Goal: Check status: Check status

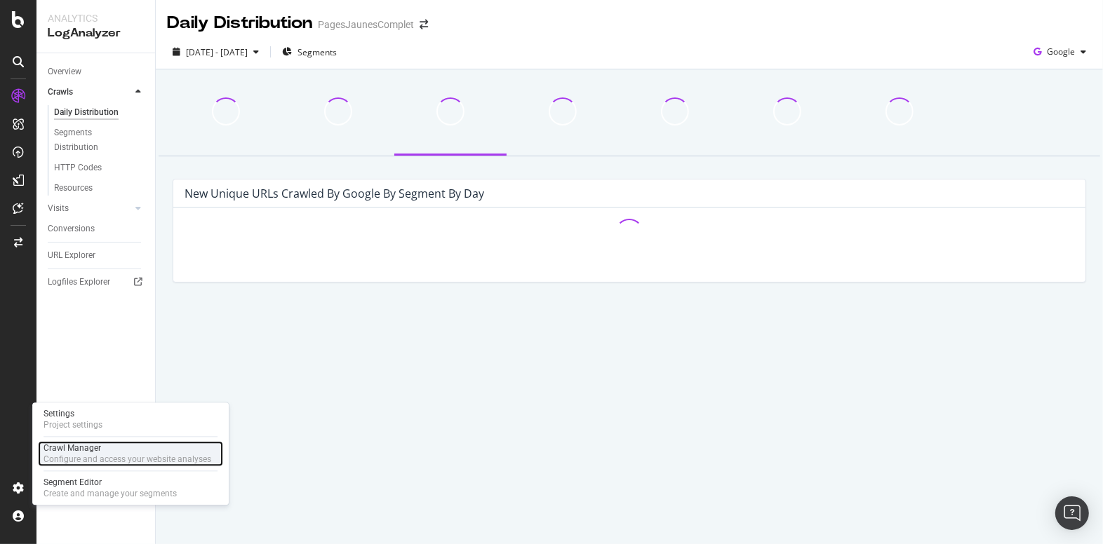
click at [98, 455] on div "Configure and access your website analyses" at bounding box center [127, 459] width 168 height 11
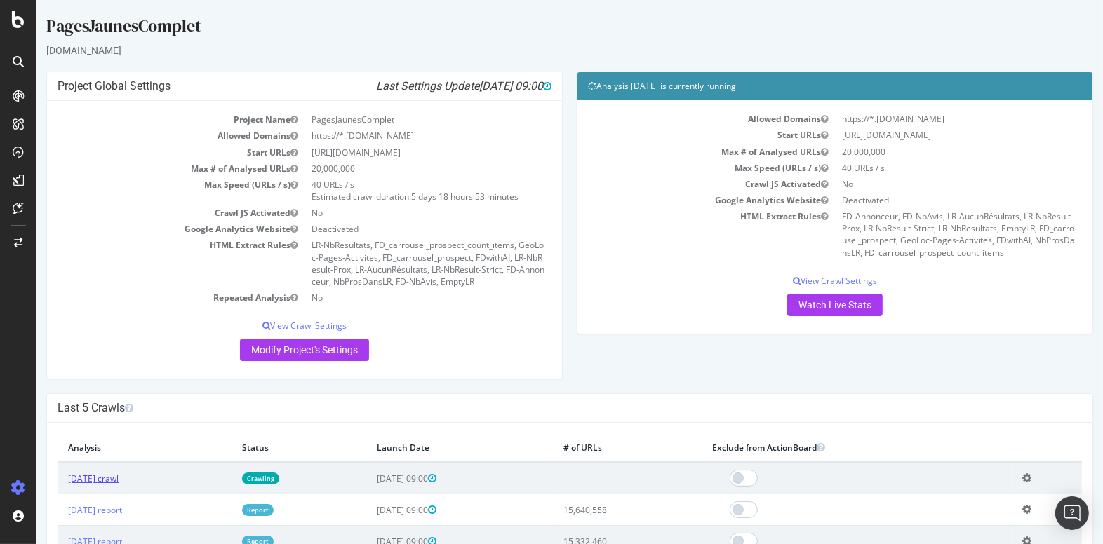
click at [119, 473] on link "[DATE] crawl" at bounding box center [93, 479] width 51 height 12
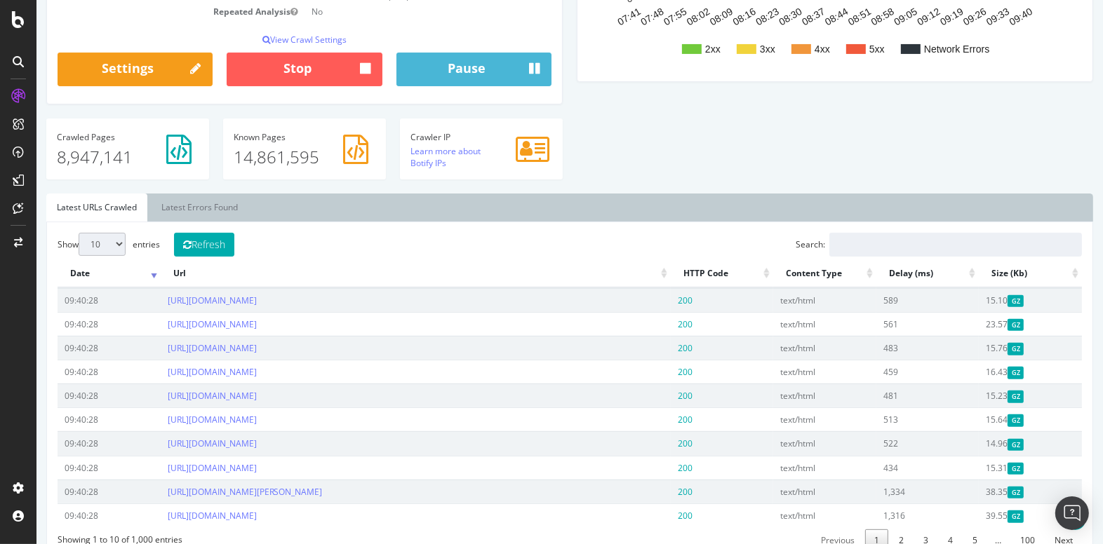
scroll to position [311, 0]
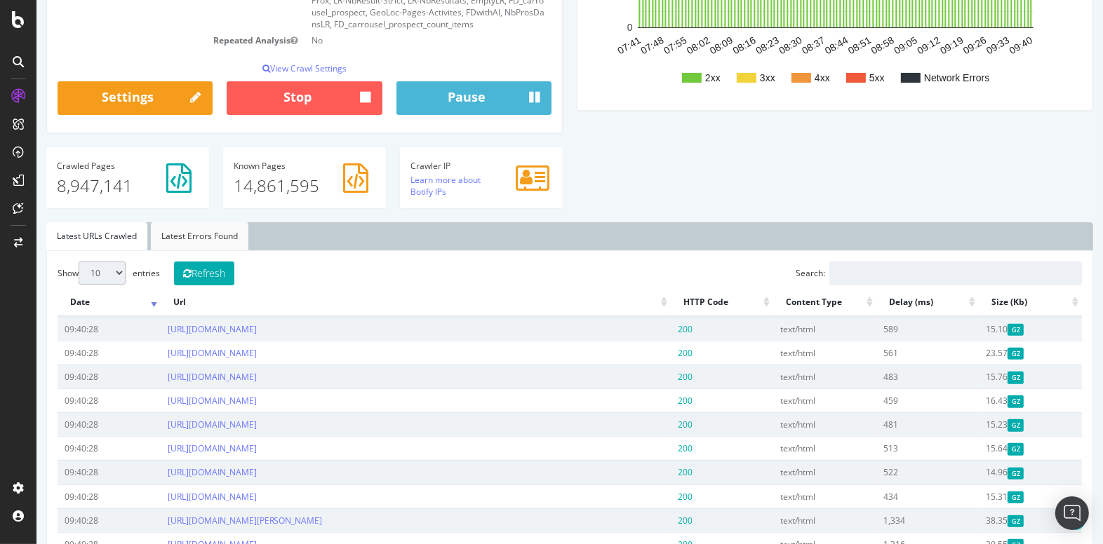
click at [201, 229] on link "Latest Errors Found" at bounding box center [200, 236] width 98 height 28
click at [105, 231] on link "Latest URLs Crawled" at bounding box center [96, 236] width 101 height 28
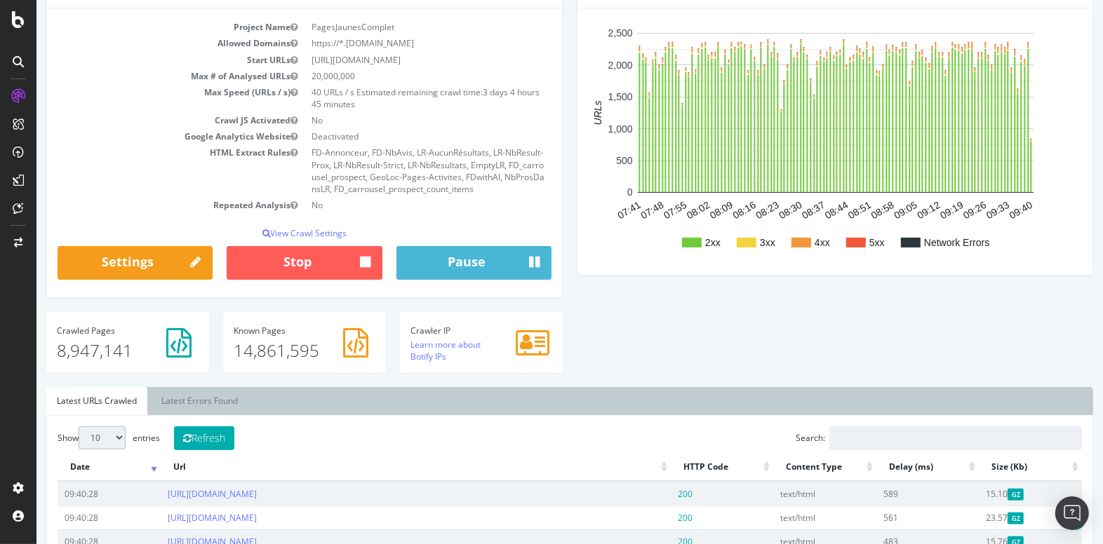
scroll to position [79, 0]
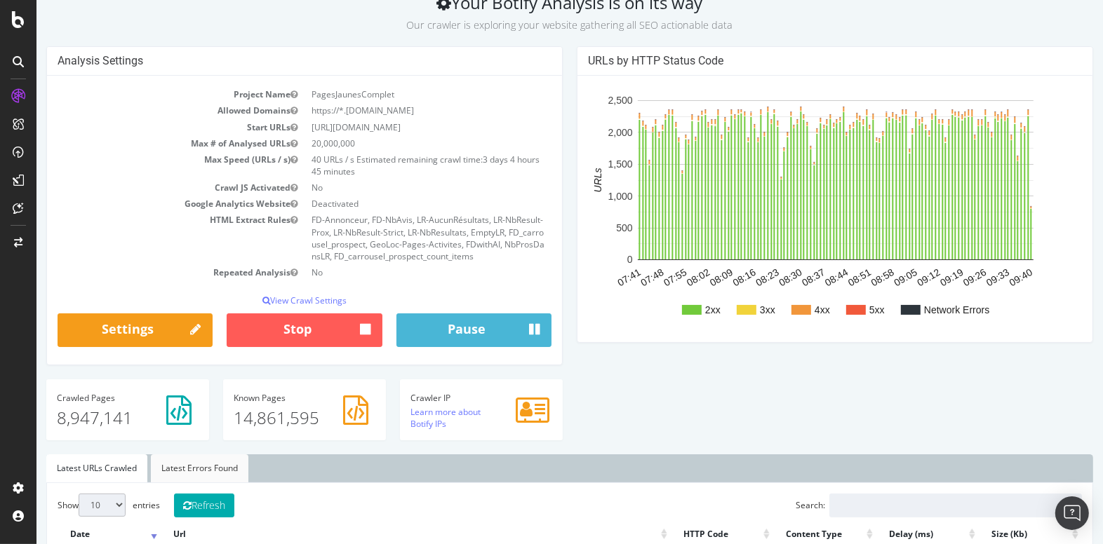
click at [224, 466] on link "Latest Errors Found" at bounding box center [200, 469] width 98 height 28
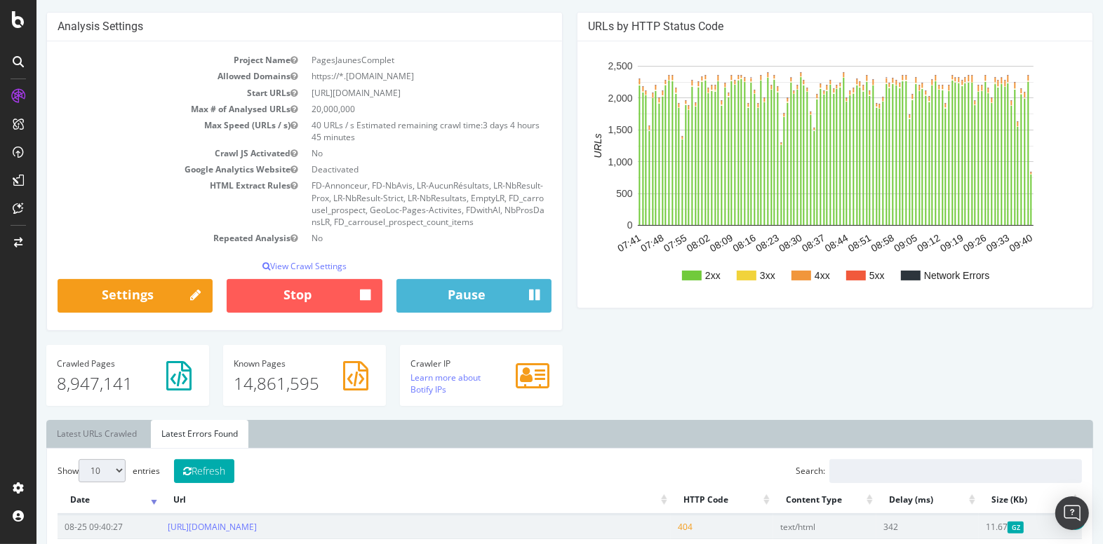
scroll to position [190, 0]
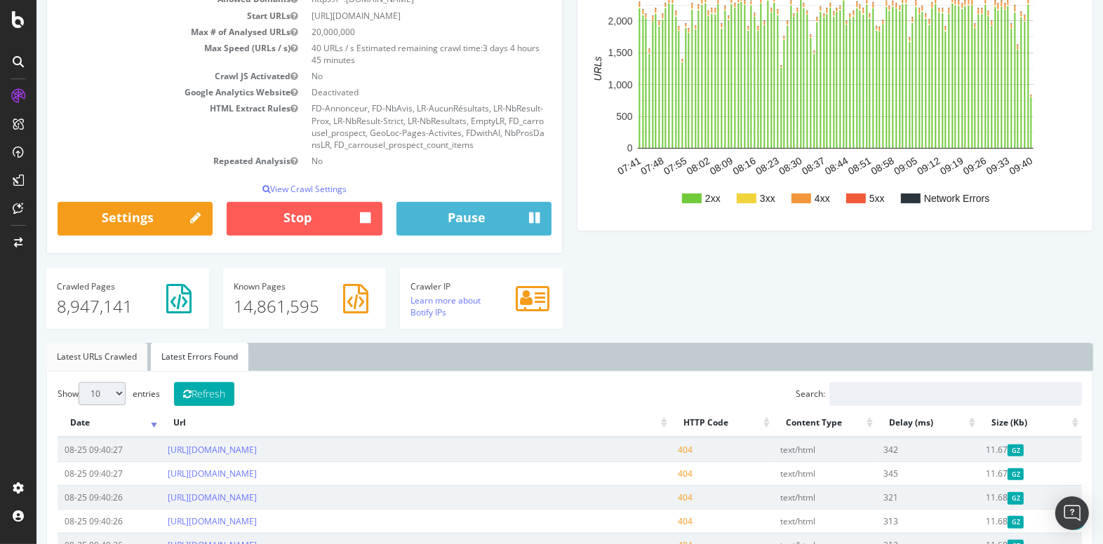
click at [87, 351] on link "Latest URLs Crawled" at bounding box center [96, 357] width 101 height 28
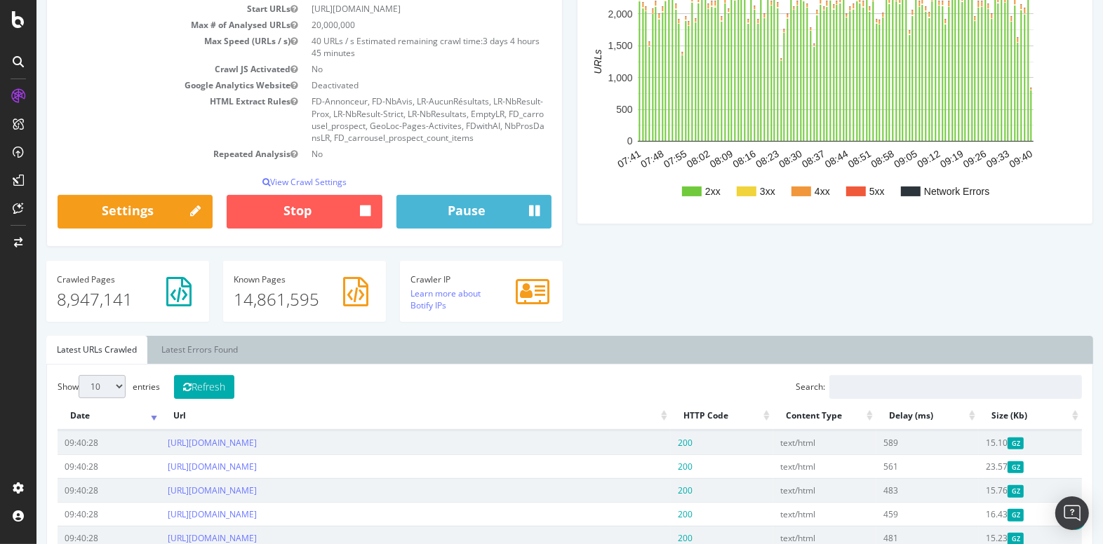
scroll to position [199, 0]
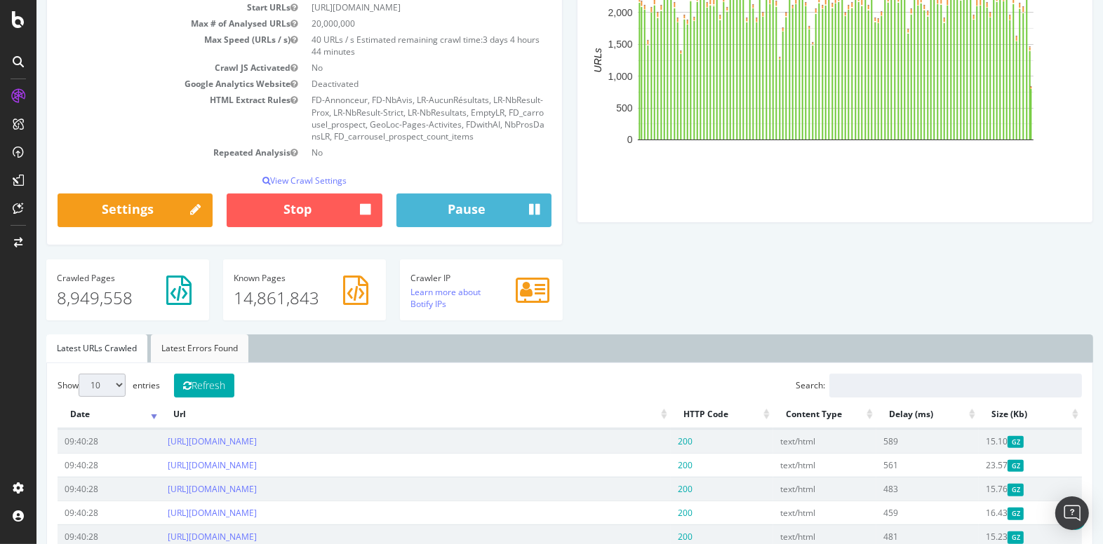
click at [222, 340] on link "Latest Errors Found" at bounding box center [200, 349] width 98 height 28
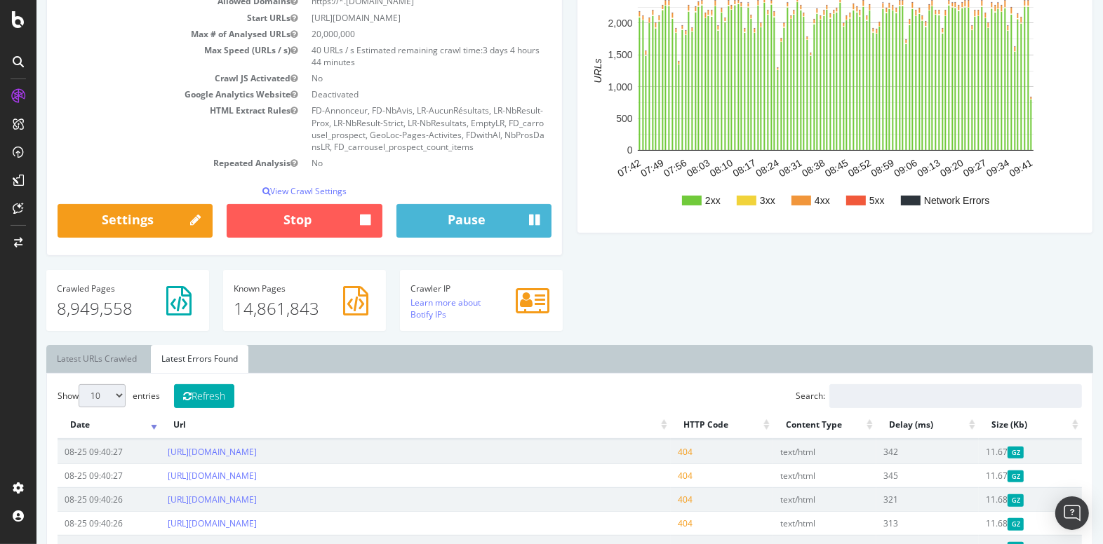
scroll to position [0, 0]
